Goal: Task Accomplishment & Management: Use online tool/utility

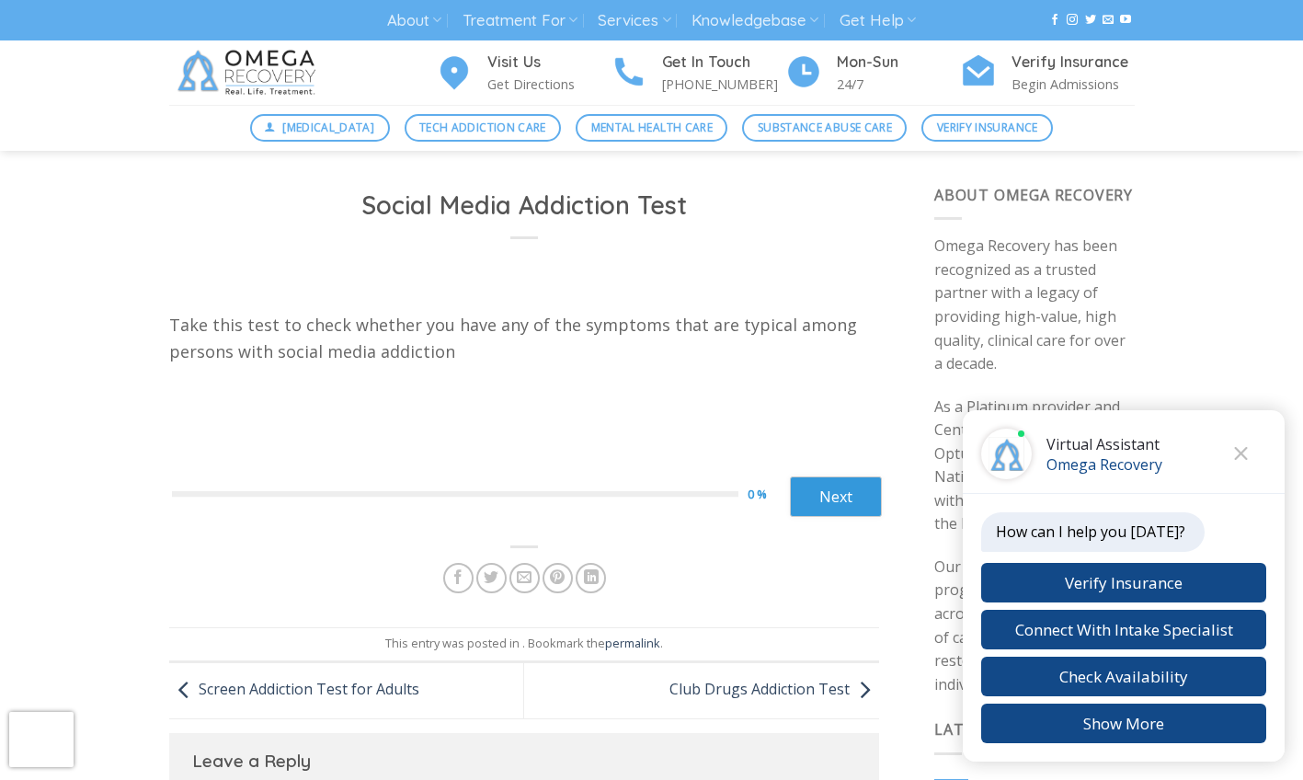
scroll to position [9, 0]
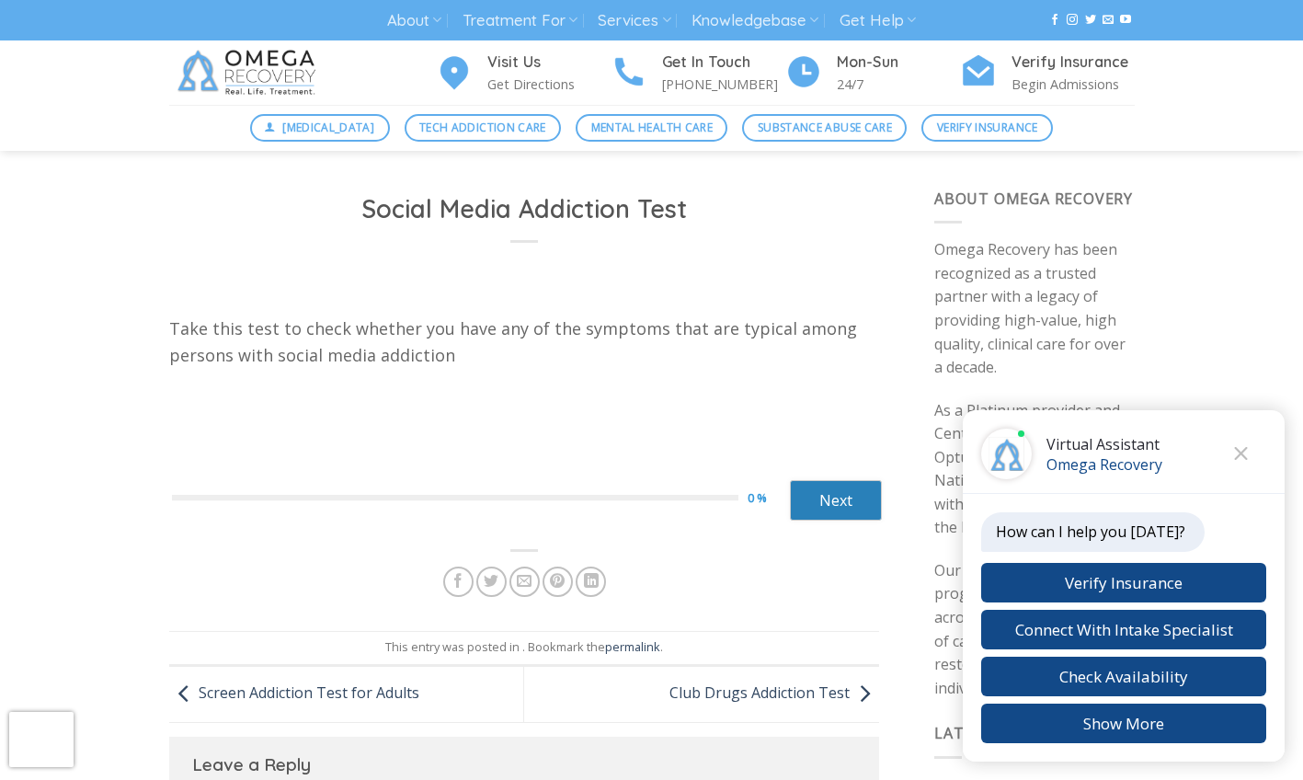
click at [824, 515] on link "Next" at bounding box center [836, 500] width 92 height 40
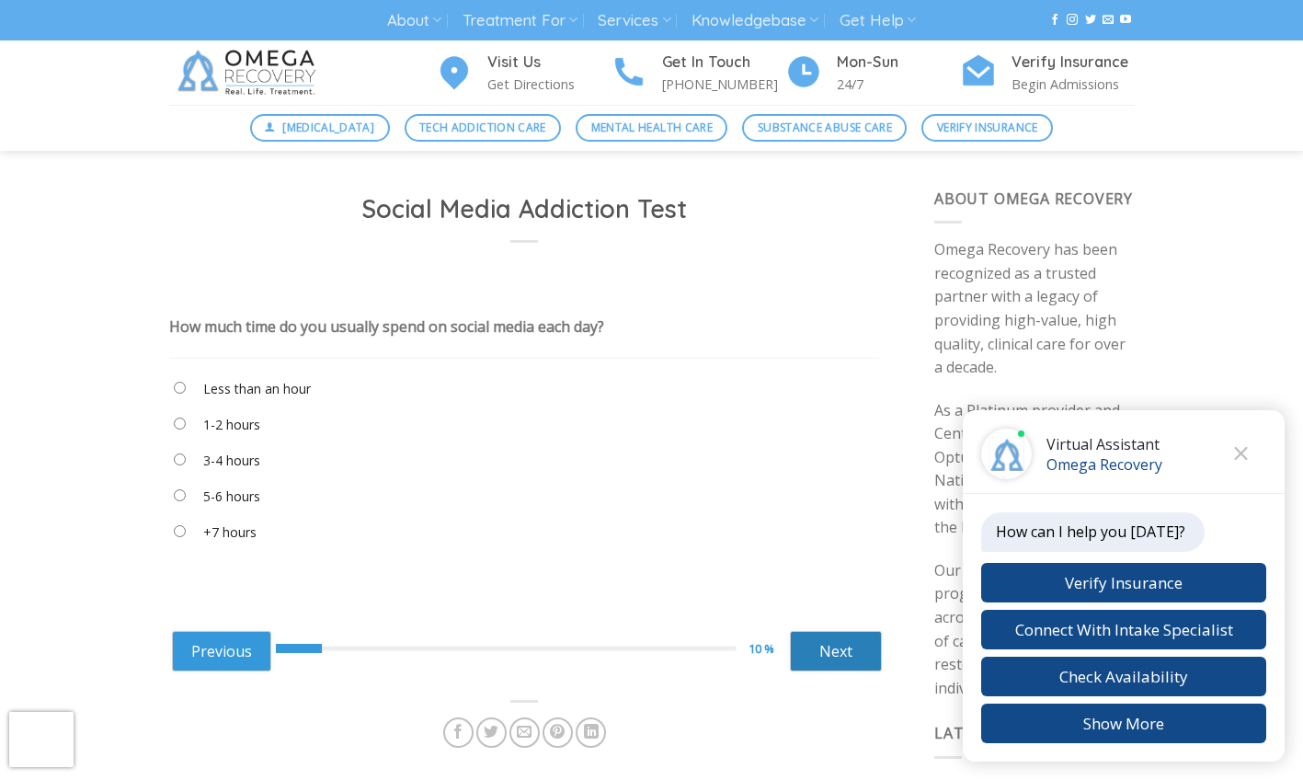
click at [819, 647] on link "Next" at bounding box center [836, 651] width 92 height 40
click at [830, 642] on link "Next" at bounding box center [836, 651] width 92 height 40
click at [840, 657] on link "Next" at bounding box center [836, 651] width 92 height 40
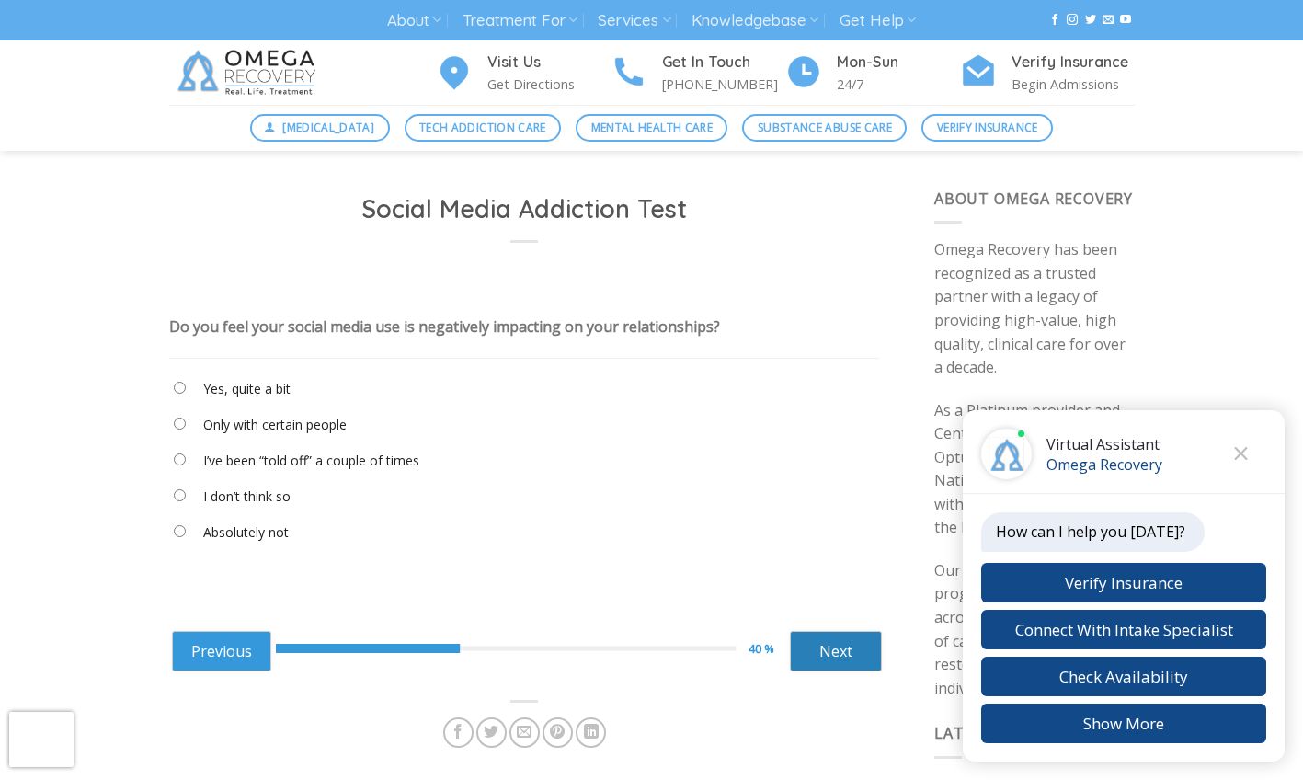
click at [830, 654] on link "Next" at bounding box center [836, 651] width 92 height 40
click at [827, 647] on link "Next" at bounding box center [836, 651] width 92 height 40
click at [833, 649] on link "Next" at bounding box center [836, 651] width 92 height 40
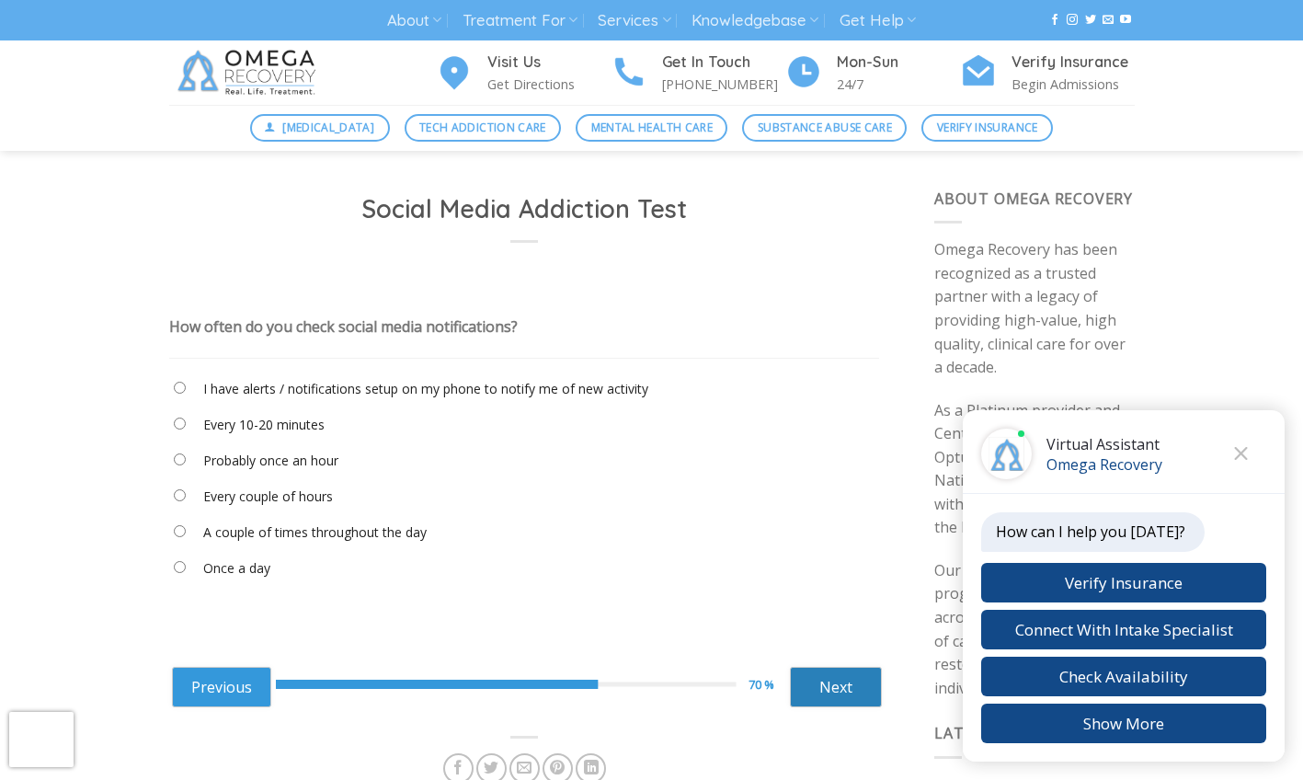
click at [836, 683] on link "Next" at bounding box center [836, 687] width 92 height 40
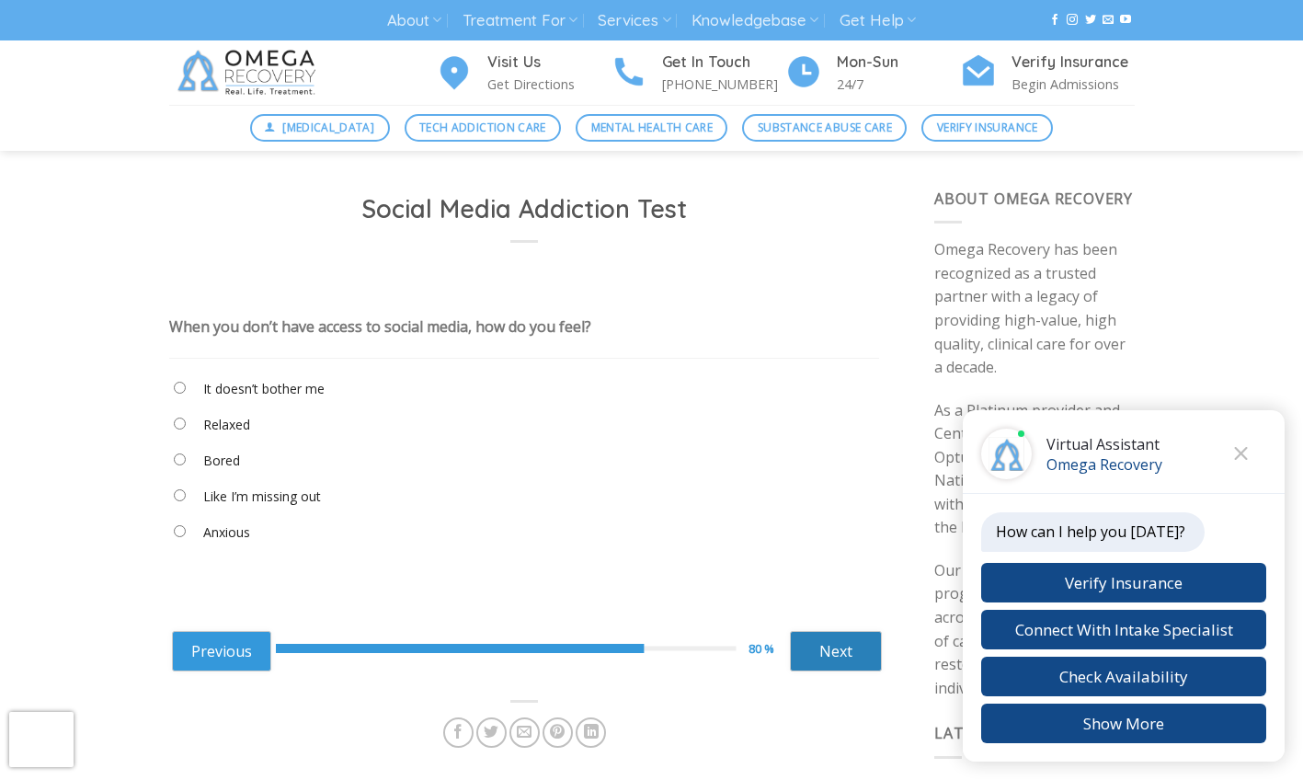
click at [834, 655] on link "Next" at bounding box center [836, 651] width 92 height 40
click at [842, 647] on link "Next" at bounding box center [836, 651] width 92 height 40
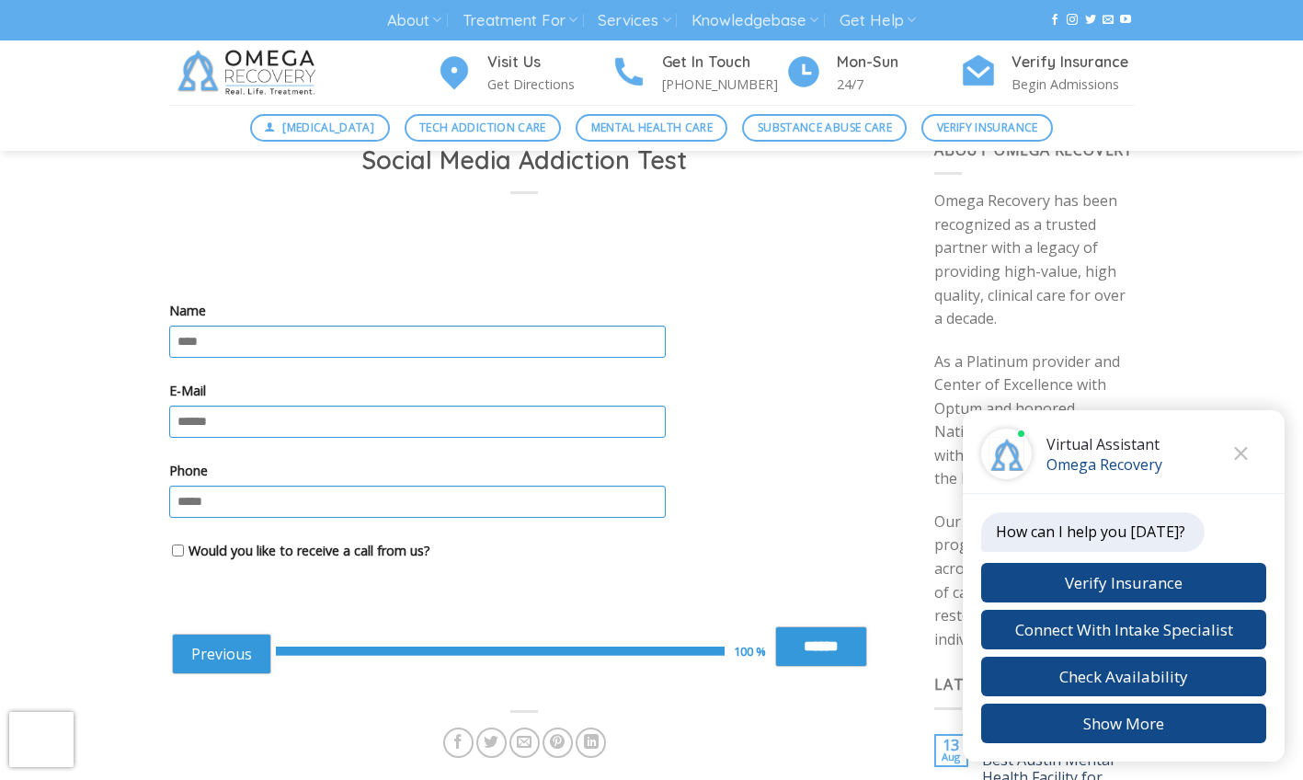
scroll to position [0, 0]
